Goal: Task Accomplishment & Management: Use online tool/utility

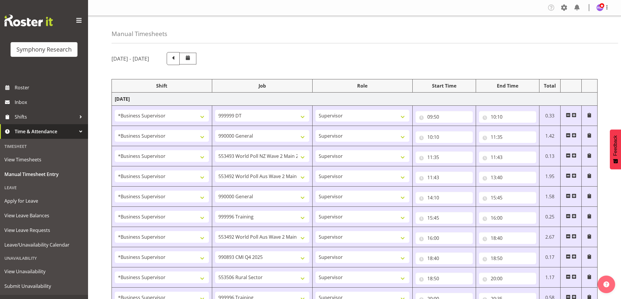
select select "1607"
select select "760"
select select "1607"
select select "743"
select select "1607"
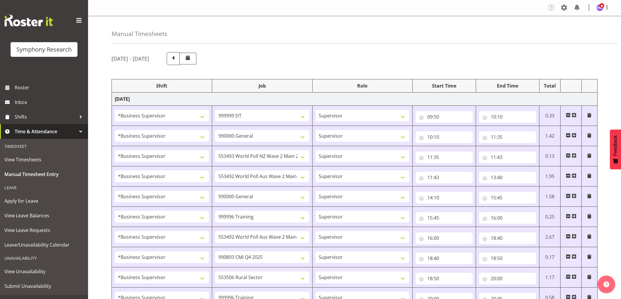
select select "10527"
select select "1607"
select select "10499"
select select "1607"
select select "743"
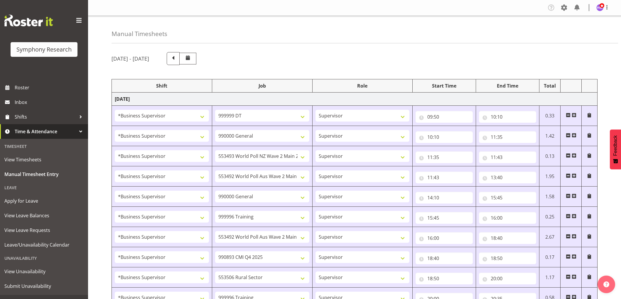
select select "1607"
select select "757"
select select "1607"
select select "10499"
select select "1607"
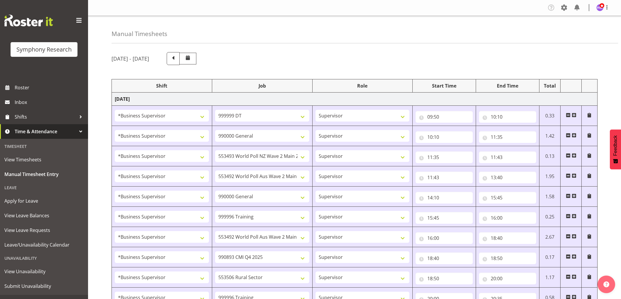
select select "10575"
select select "1607"
select select "10587"
select select "1607"
select select "757"
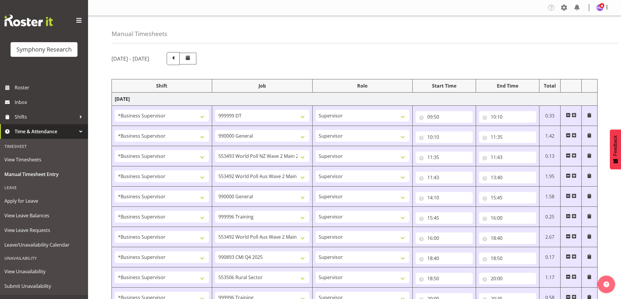
select select "1607"
select select "10575"
select select "1607"
select select "10485"
select select "1607"
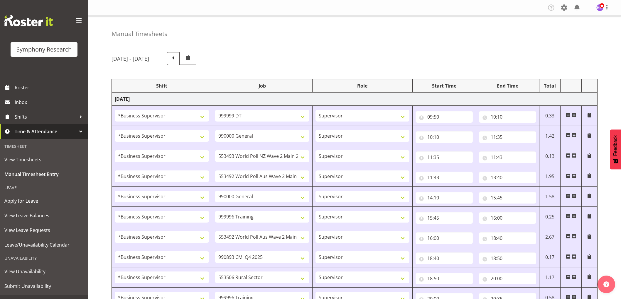
select select "10633"
select select "1607"
select select "10527"
select select "1607"
select select "10499"
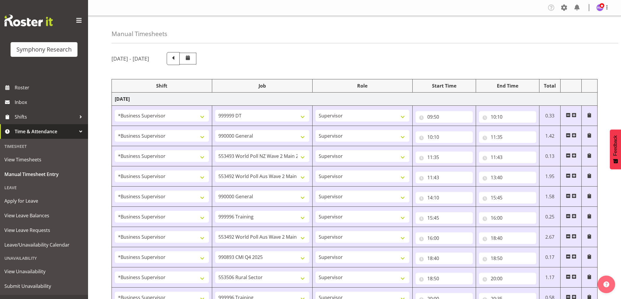
select select "1607"
select select "10731"
select select "1607"
select select "10587"
select select "1607"
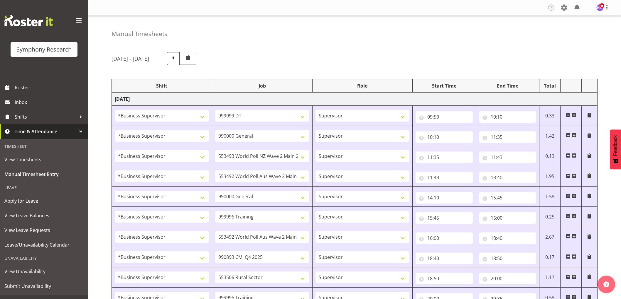
select select "10575"
select select "1607"
select select "10499"
select select "1607"
select select "10633"
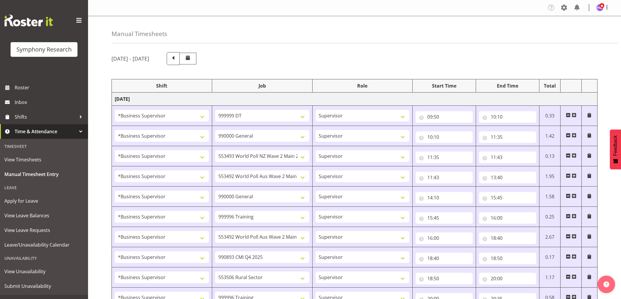
select select "1607"
select select "743"
select select "1607"
select select "10499"
select select "1607"
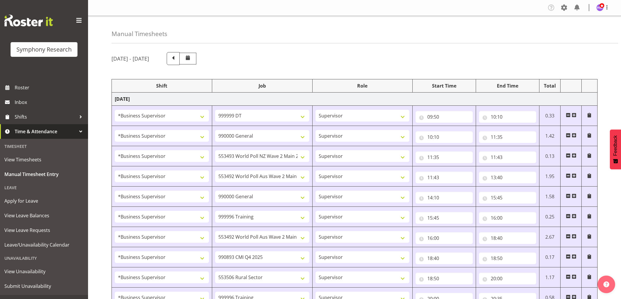
select select "757"
select select "1607"
select select "10587"
select select "13"
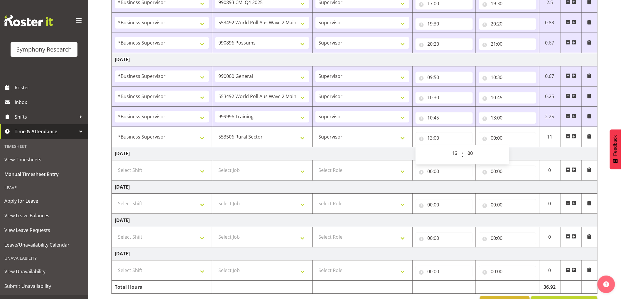
scroll to position [471, 0]
